Goal: Complete application form

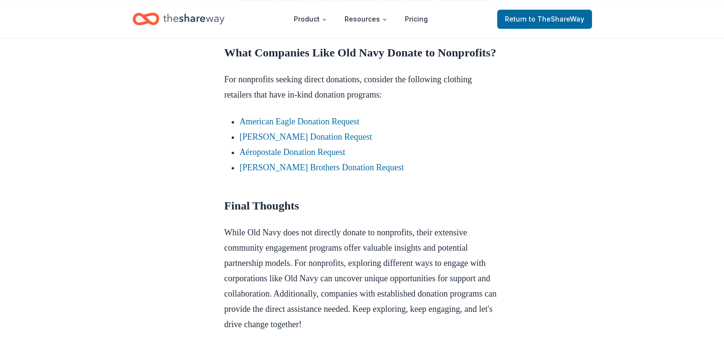
scroll to position [803, 0]
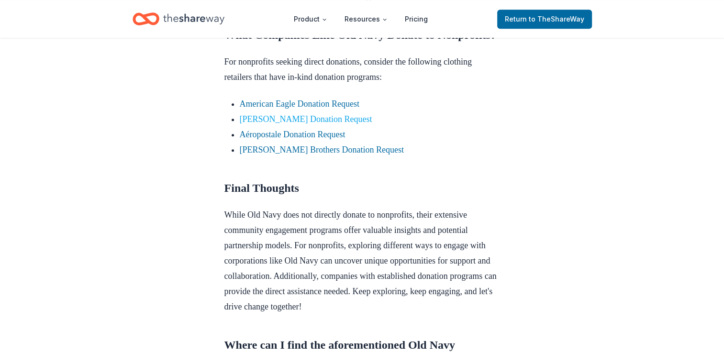
click at [306, 124] on link "L.L.Bean Donation Request" at bounding box center [306, 119] width 132 height 10
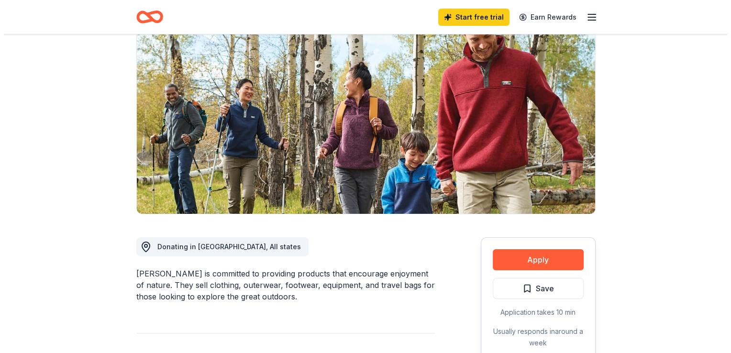
scroll to position [96, 0]
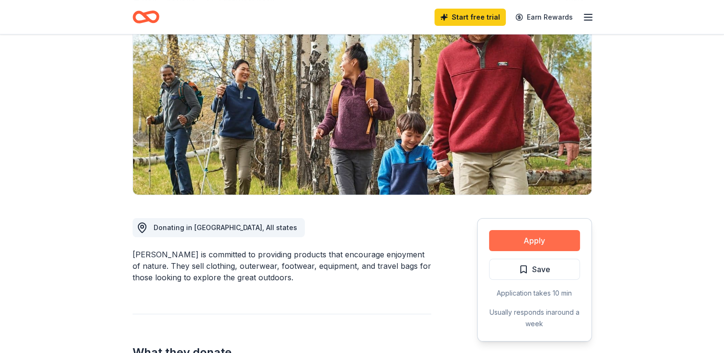
click at [503, 242] on button "Apply" at bounding box center [534, 240] width 91 height 21
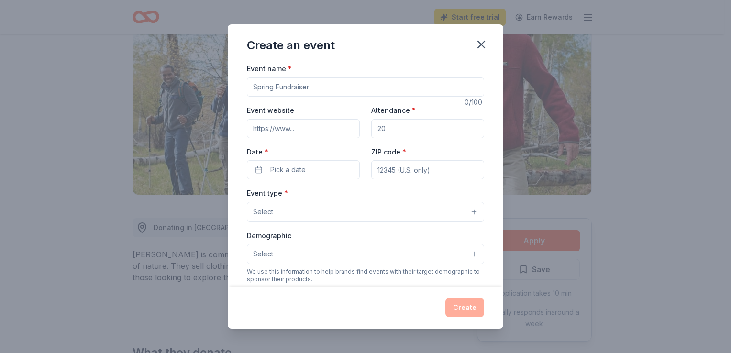
click at [324, 94] on input "Event name *" at bounding box center [365, 86] width 237 height 19
type input "Clothes Drive"
type input "[DOMAIN_NAME]"
type input "100"
click at [255, 175] on button "Pick a date" at bounding box center [303, 169] width 113 height 19
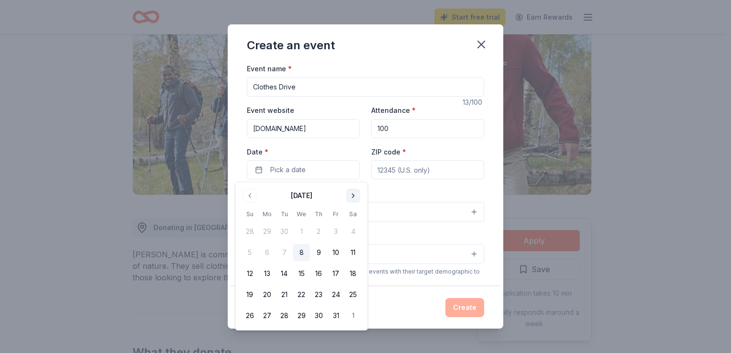
click at [348, 196] on button "Go to next month" at bounding box center [352, 195] width 13 height 13
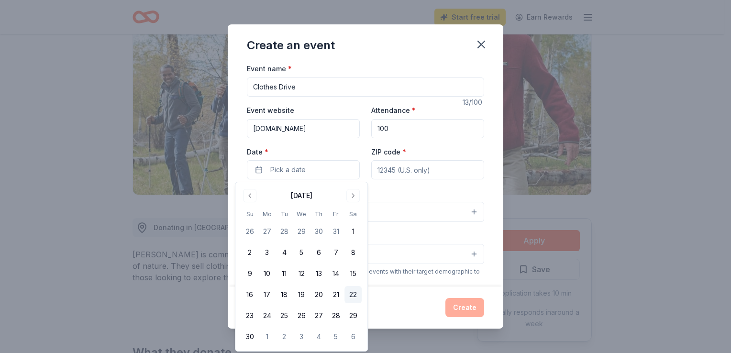
click at [348, 296] on button "22" at bounding box center [352, 294] width 17 height 17
click at [413, 175] on input "ZIP code *" at bounding box center [427, 169] width 113 height 19
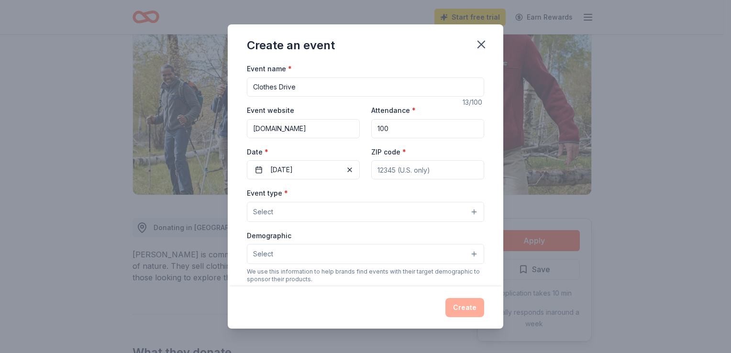
type input "28659"
click at [372, 215] on button "Select" at bounding box center [365, 212] width 237 height 20
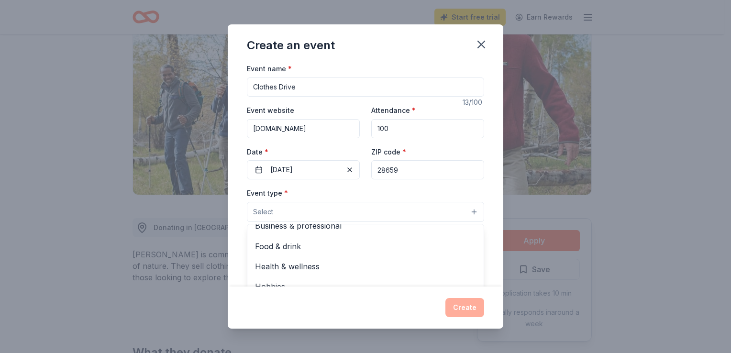
scroll to position [32, 0]
click at [339, 227] on div "Business & professional" at bounding box center [365, 225] width 236 height 20
click at [493, 212] on div "Event name * Clothes Drive 13 /100 Event website [DOMAIN_NAME] Attendance * 100…" at bounding box center [365, 174] width 275 height 223
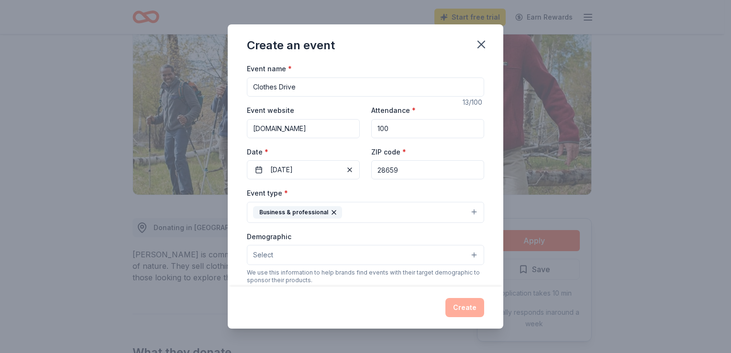
click at [327, 257] on button "Select" at bounding box center [365, 255] width 237 height 20
click at [451, 276] on span "All genders" at bounding box center [365, 279] width 221 height 12
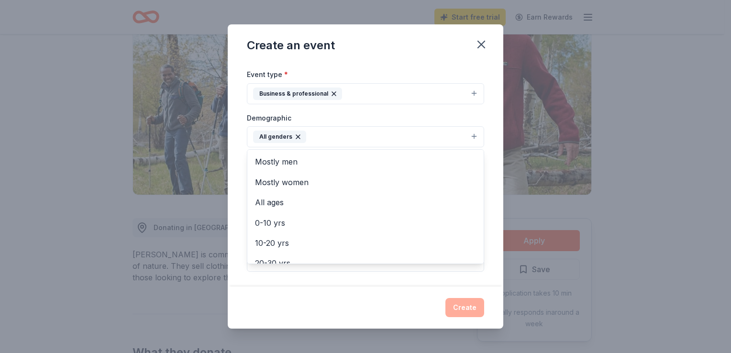
scroll to position [122, 0]
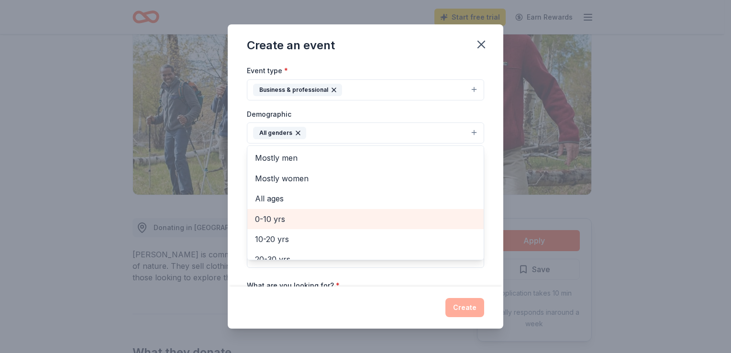
click at [286, 217] on span "0-10 yrs" at bounding box center [365, 219] width 221 height 12
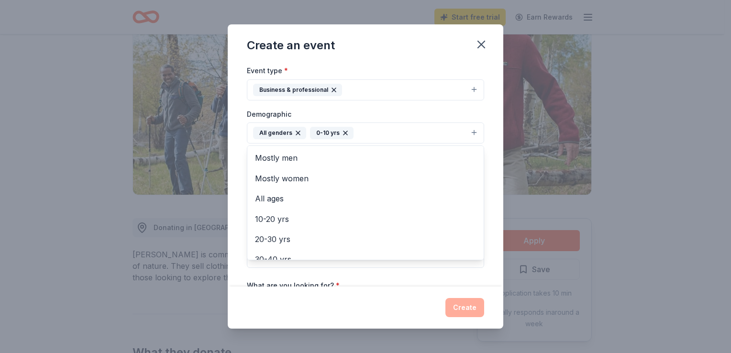
click at [483, 225] on div "Event name * Clothes Drive 13 /100 Event website [DOMAIN_NAME] Attendance * 100…" at bounding box center [365, 174] width 275 height 223
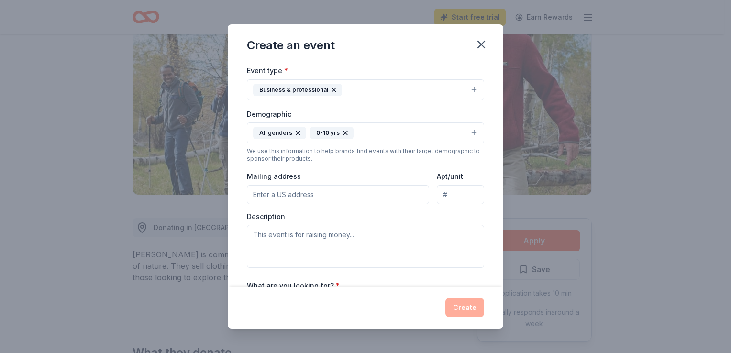
click at [354, 195] on input "Mailing address" at bounding box center [338, 194] width 182 height 19
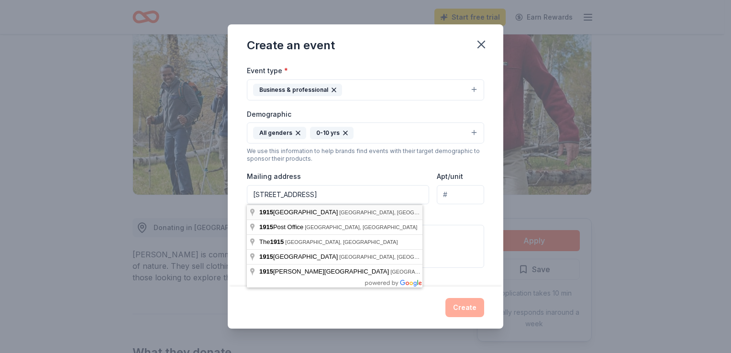
type input "[STREET_ADDRESS]"
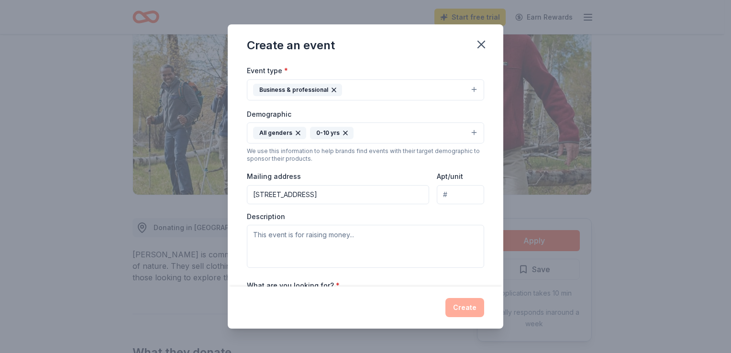
click at [453, 196] on input "Apt/unit" at bounding box center [460, 194] width 47 height 19
type input "107"
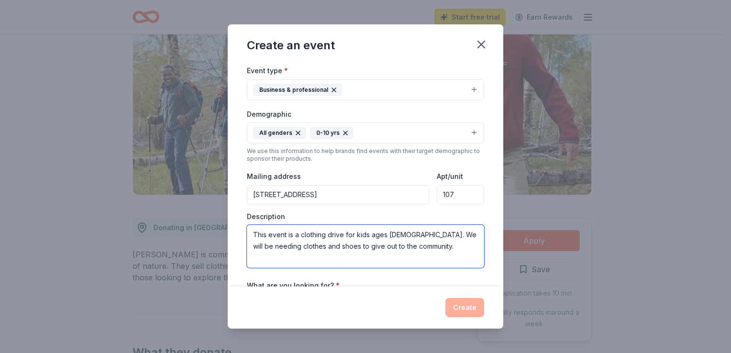
click at [439, 246] on textarea "This event is a clothing drive for kids ages [DEMOGRAPHIC_DATA]. We will be nee…" at bounding box center [365, 246] width 237 height 43
type textarea "This event is a clothing drive for kids ages [DEMOGRAPHIC_DATA]. We will be nee…"
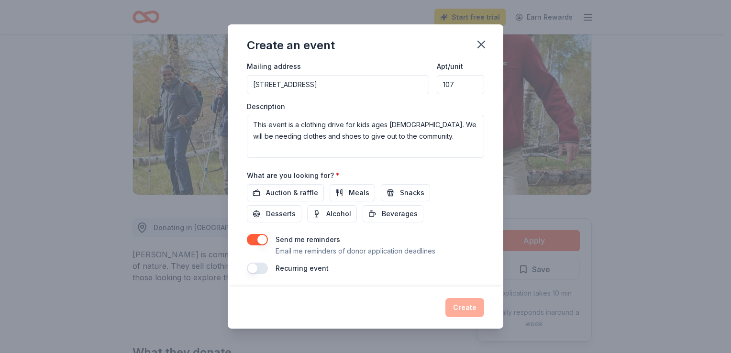
scroll to position [235, 0]
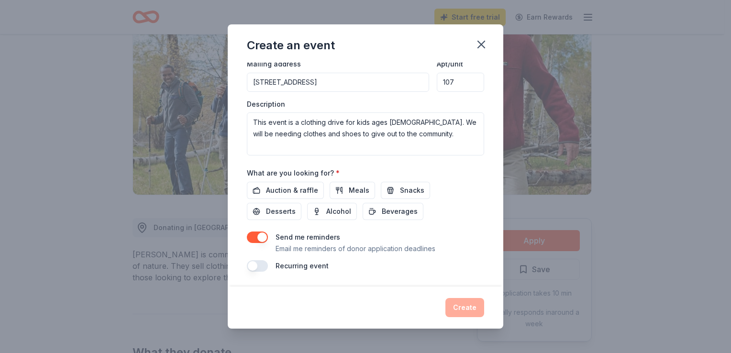
drag, startPoint x: 260, startPoint y: 231, endPoint x: 255, endPoint y: 234, distance: 5.6
click at [255, 234] on button "button" at bounding box center [257, 236] width 21 height 11
click at [306, 192] on span "Auction & raffle" at bounding box center [292, 190] width 52 height 11
drag, startPoint x: 457, startPoint y: 304, endPoint x: 461, endPoint y: 313, distance: 10.1
click at [461, 313] on button "Create" at bounding box center [464, 307] width 39 height 19
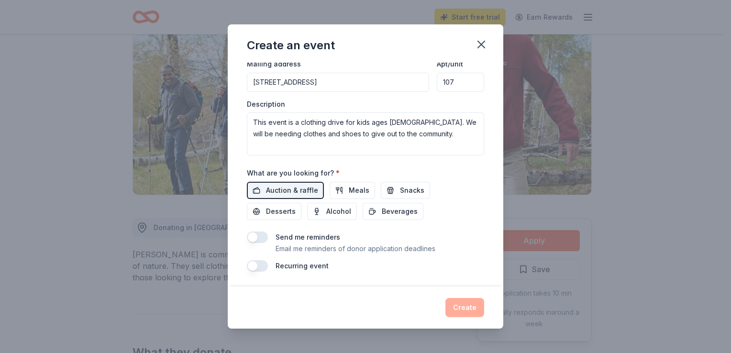
click at [462, 312] on div "Create" at bounding box center [365, 307] width 237 height 19
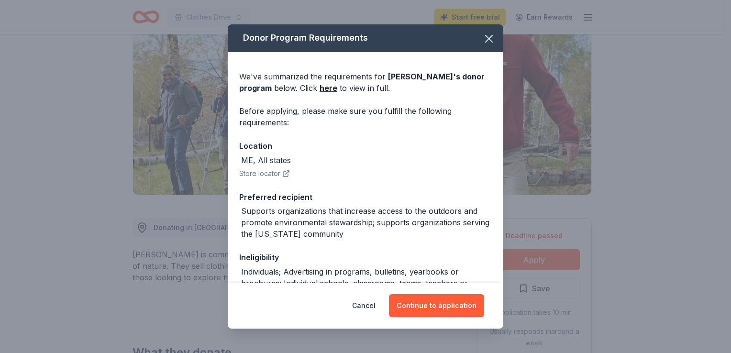
click at [462, 312] on button "Continue to application" at bounding box center [436, 305] width 95 height 23
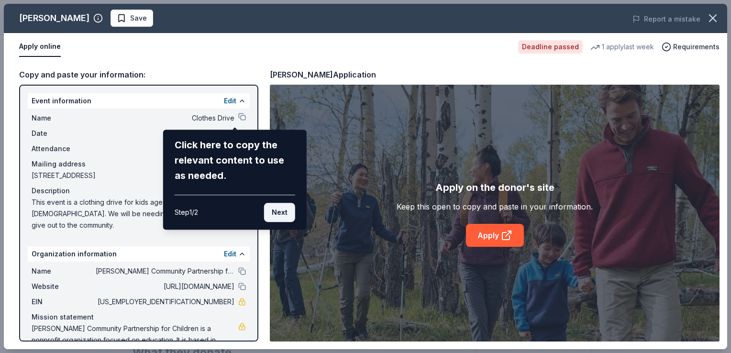
click at [274, 203] on button "Next" at bounding box center [279, 212] width 31 height 19
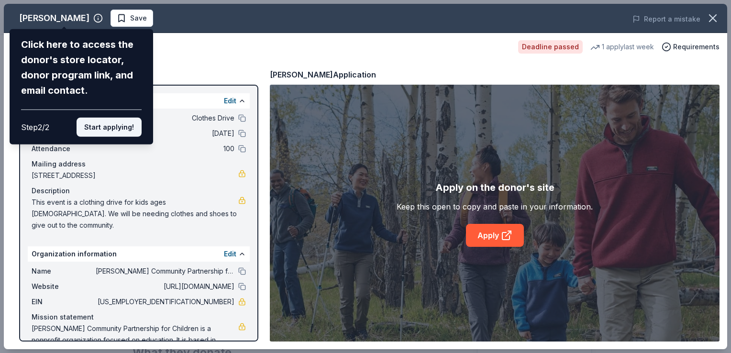
click at [105, 131] on button "Start applying!" at bounding box center [109, 127] width 65 height 19
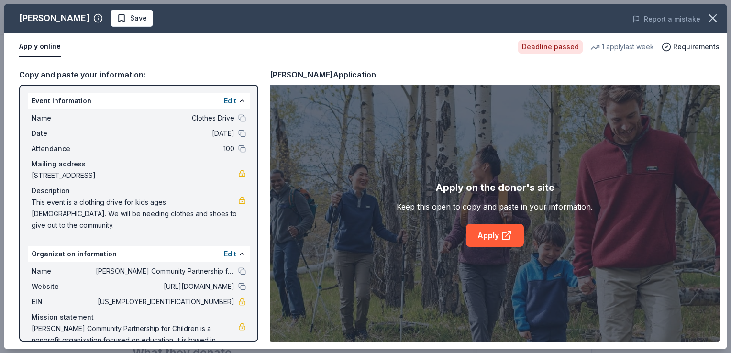
scroll to position [16, 0]
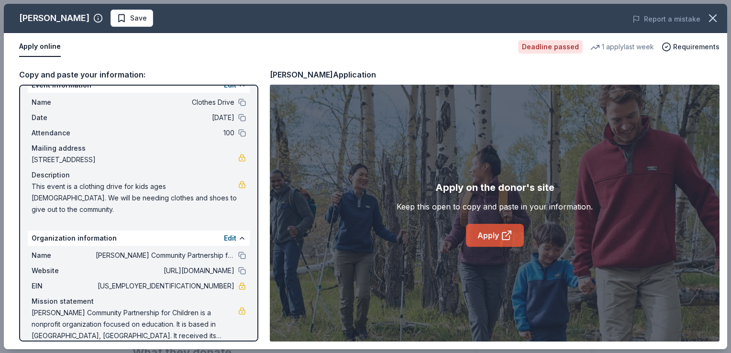
click at [510, 237] on icon at bounding box center [506, 235] width 11 height 11
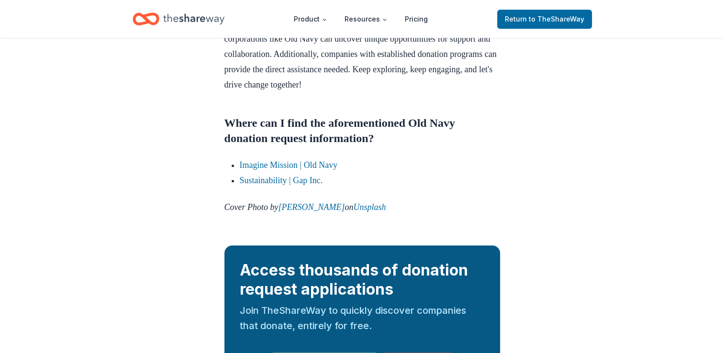
scroll to position [1109, 0]
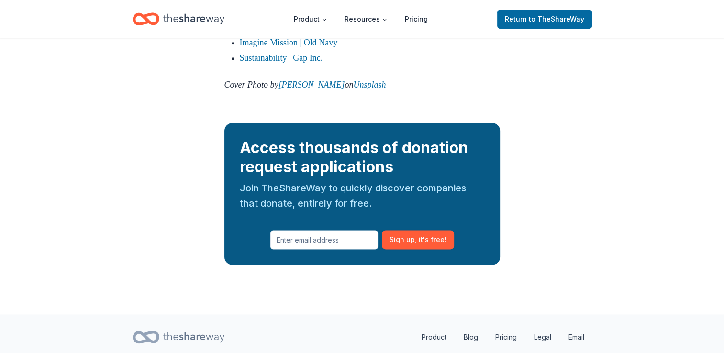
click at [423, 176] on div "Access thousands of donation request applications" at bounding box center [362, 157] width 245 height 38
